Goal: Task Accomplishment & Management: Manage account settings

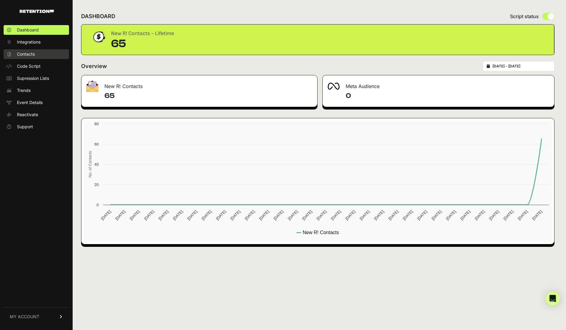
click at [28, 54] on span "Contacts" at bounding box center [26, 54] width 18 height 6
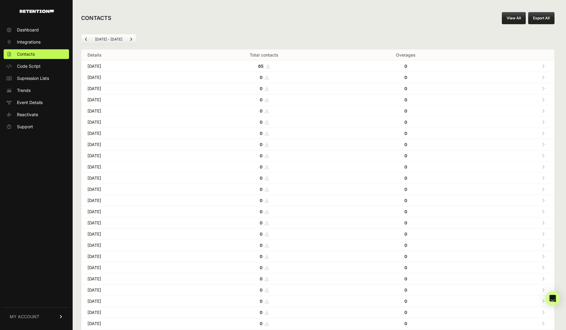
click at [277, 65] on td "65" at bounding box center [264, 66] width 160 height 11
click at [540, 63] on link at bounding box center [543, 66] width 10 height 12
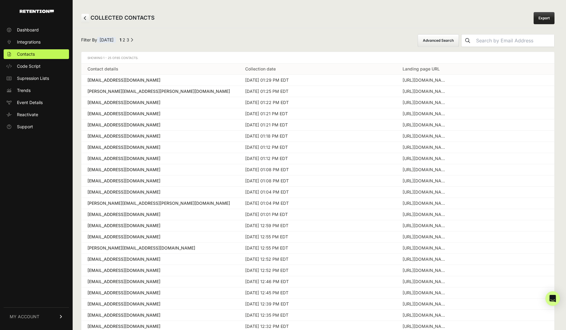
click at [537, 14] on link "Export" at bounding box center [544, 18] width 21 height 12
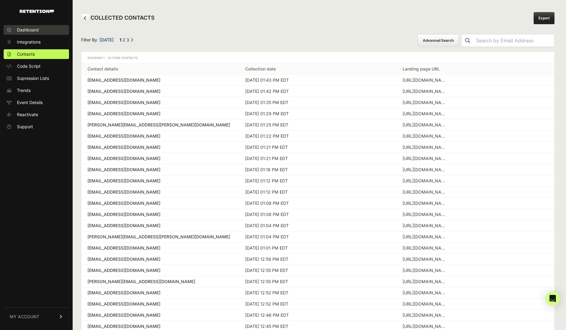
click at [38, 30] on span "Dashboard" at bounding box center [28, 30] width 22 height 6
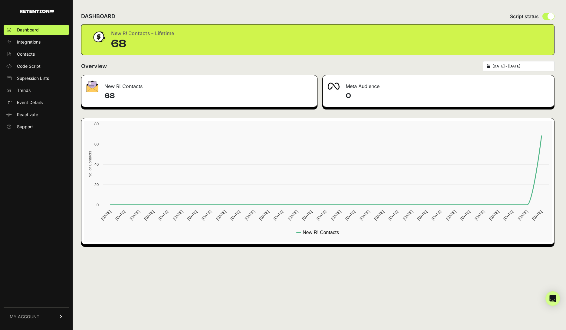
click at [142, 36] on div "New R! Contacts - Lifetime" at bounding box center [142, 33] width 63 height 8
click at [194, 94] on h4 "68" at bounding box center [208, 96] width 208 height 10
click at [45, 50] on link "Contacts" at bounding box center [36, 54] width 65 height 10
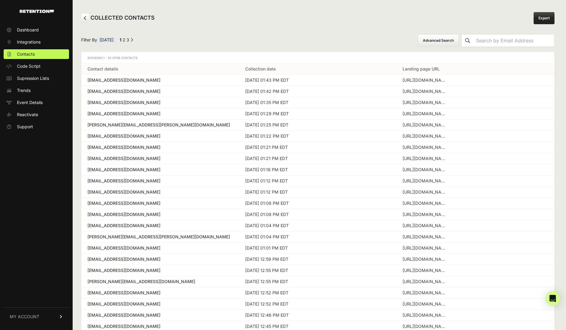
click at [129, 41] on link "3" at bounding box center [128, 39] width 3 height 5
